Goal: Check status: Check status

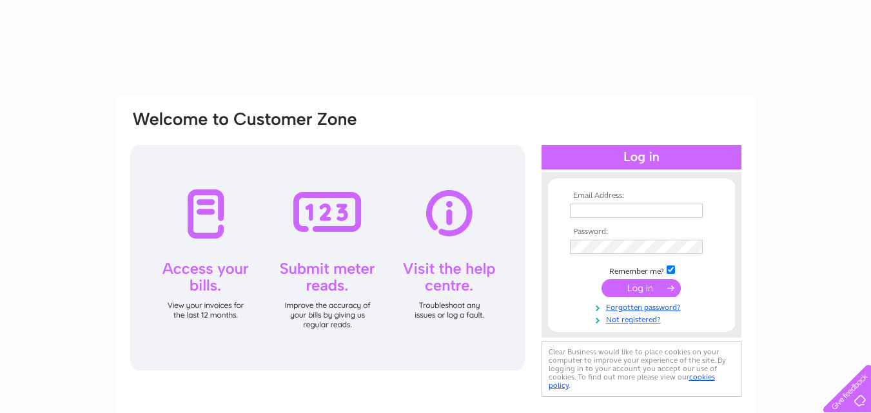
type input "[EMAIL_ADDRESS][DOMAIN_NAME]"
click at [661, 293] on input "submit" at bounding box center [641, 288] width 79 height 18
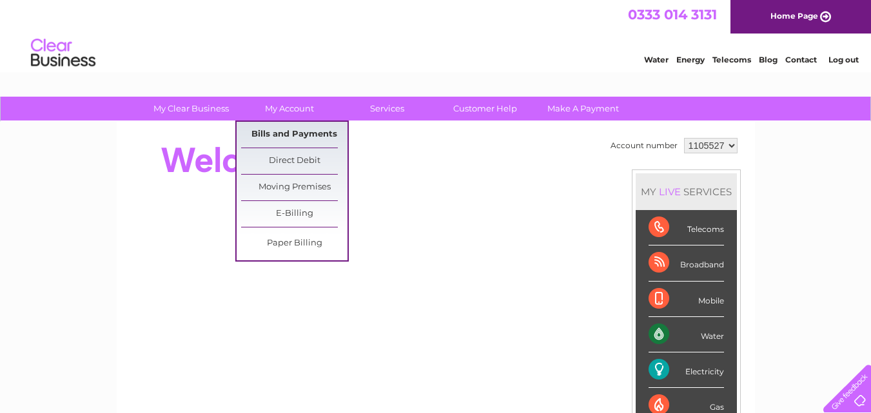
click at [299, 133] on link "Bills and Payments" at bounding box center [294, 135] width 106 height 26
